Goal: Task Accomplishment & Management: Manage account settings

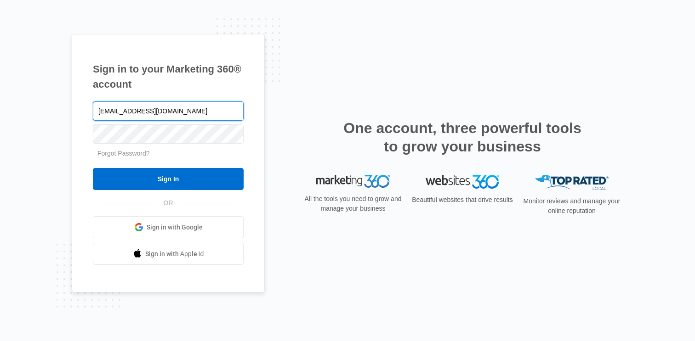
type input "[EMAIL_ADDRESS][DOMAIN_NAME]"
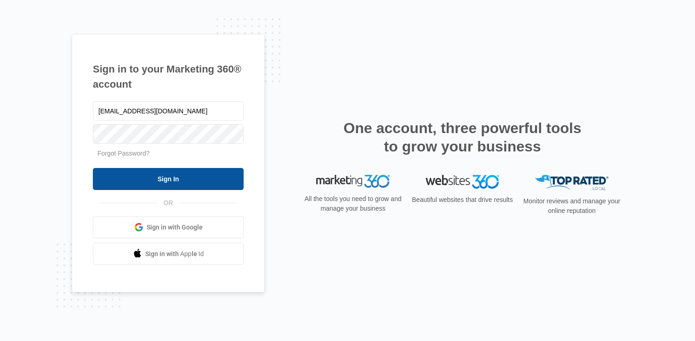
click at [130, 176] on input "Sign In" at bounding box center [168, 179] width 151 height 22
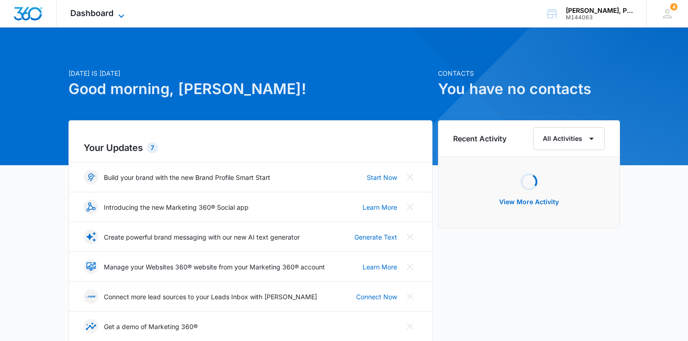
click at [82, 17] on span "Dashboard" at bounding box center [91, 13] width 43 height 10
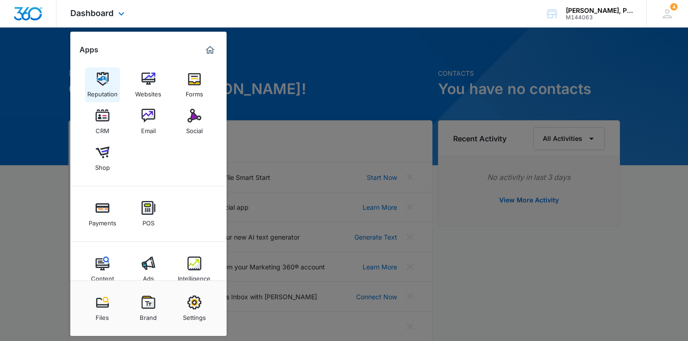
click at [101, 77] on img at bounding box center [103, 79] width 14 height 14
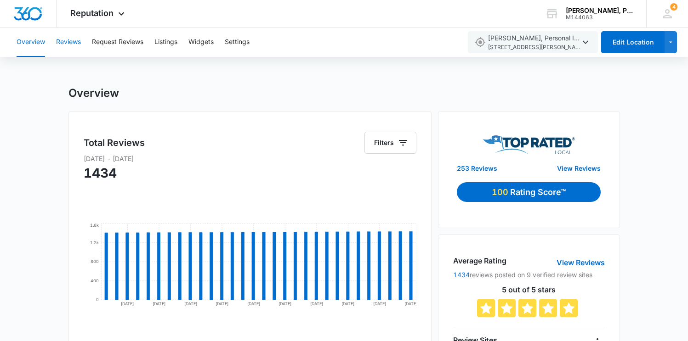
click at [68, 35] on button "Reviews" at bounding box center [68, 42] width 25 height 29
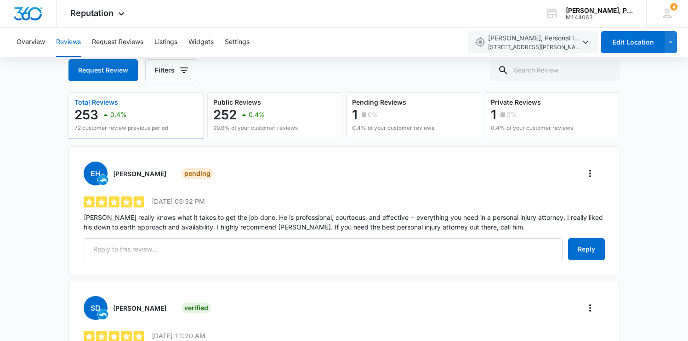
scroll to position [58, 0]
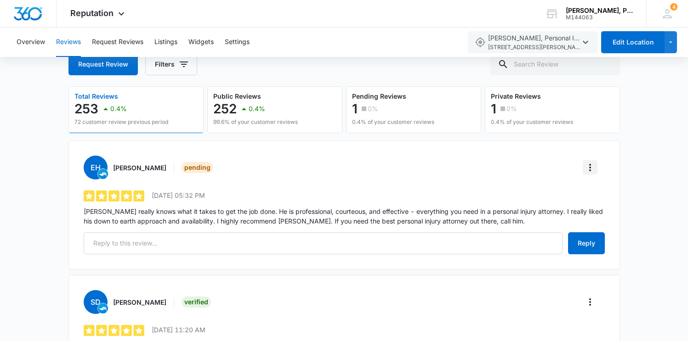
click at [594, 165] on icon "More" at bounding box center [590, 167] width 11 height 11
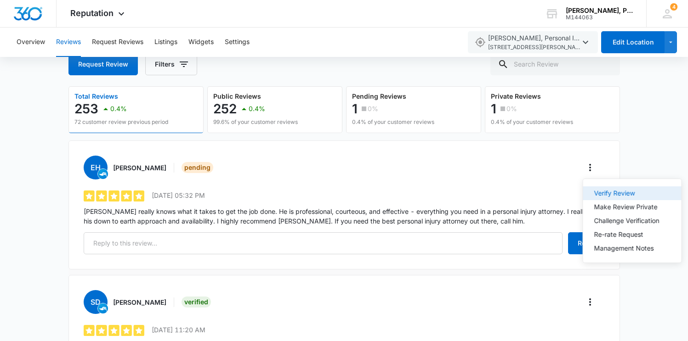
click at [600, 193] on div "Verify Review" at bounding box center [626, 193] width 65 height 6
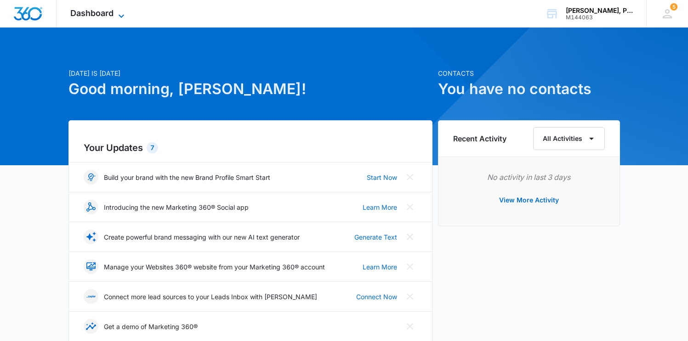
drag, startPoint x: 76, startPoint y: 10, endPoint x: 81, endPoint y: 14, distance: 6.8
click at [76, 10] on span "Dashboard" at bounding box center [91, 13] width 43 height 10
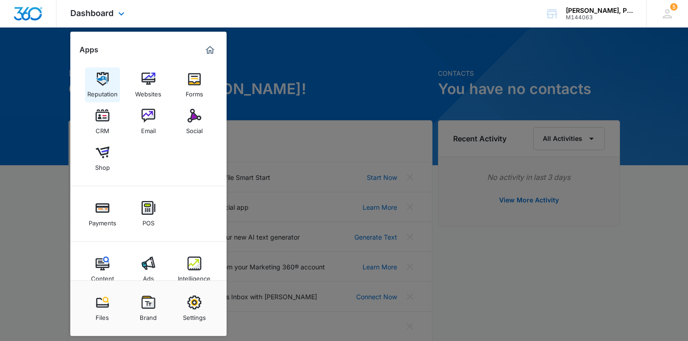
click at [107, 80] on img at bounding box center [103, 79] width 14 height 14
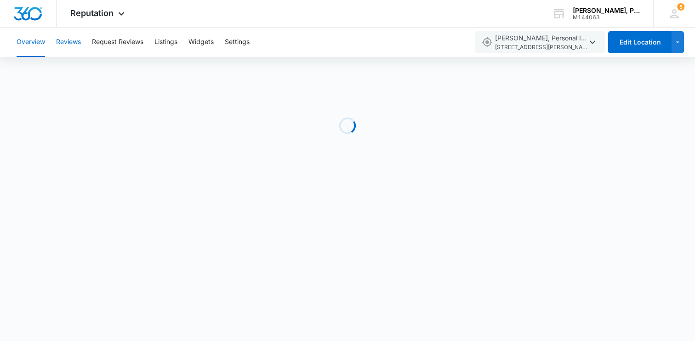
click at [71, 36] on button "Reviews" at bounding box center [68, 42] width 25 height 29
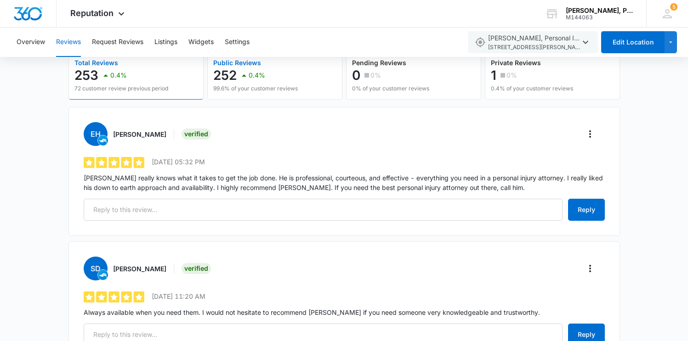
scroll to position [97, 0]
